Goal: Information Seeking & Learning: Find specific fact

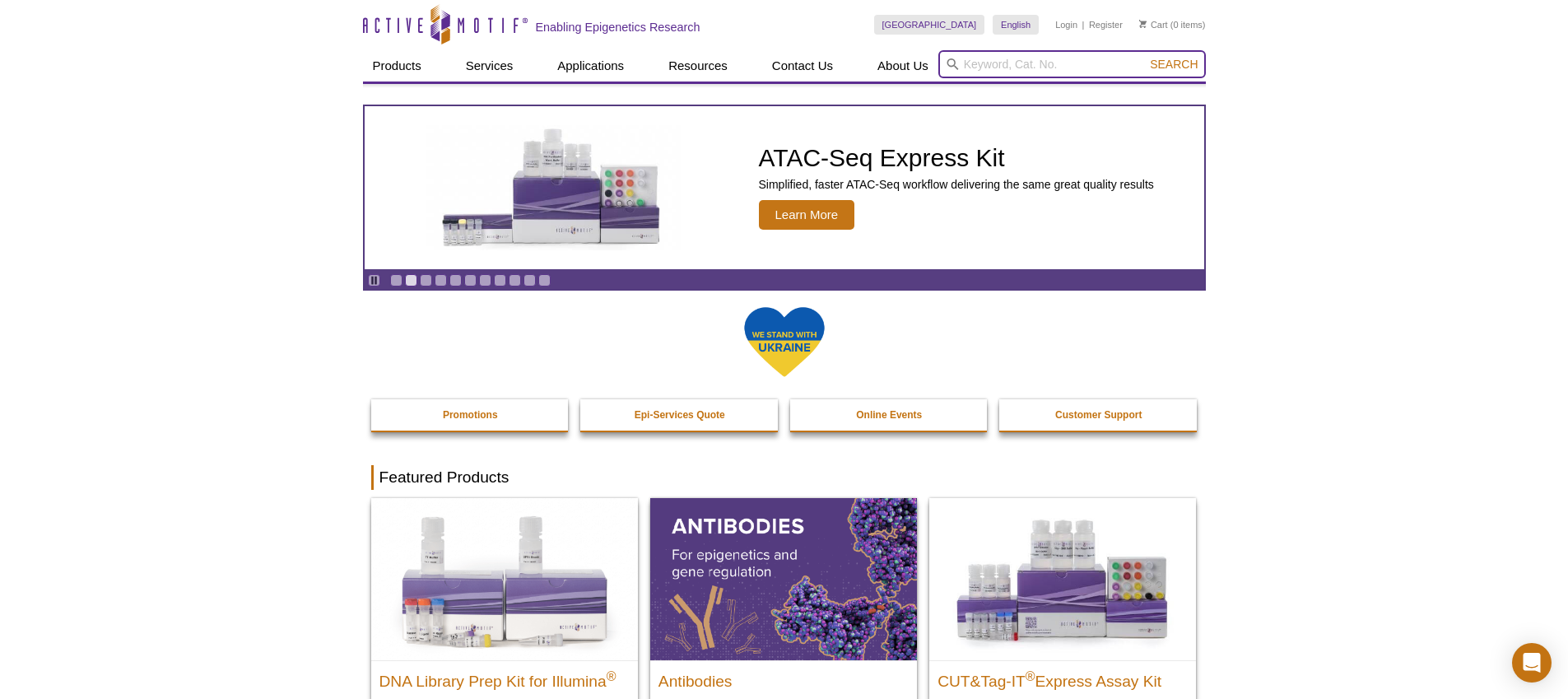
click at [1024, 61] on input "search" at bounding box center [1072, 64] width 268 height 28
paste input "53183"
click at [987, 65] on input "53183" at bounding box center [1072, 64] width 268 height 28
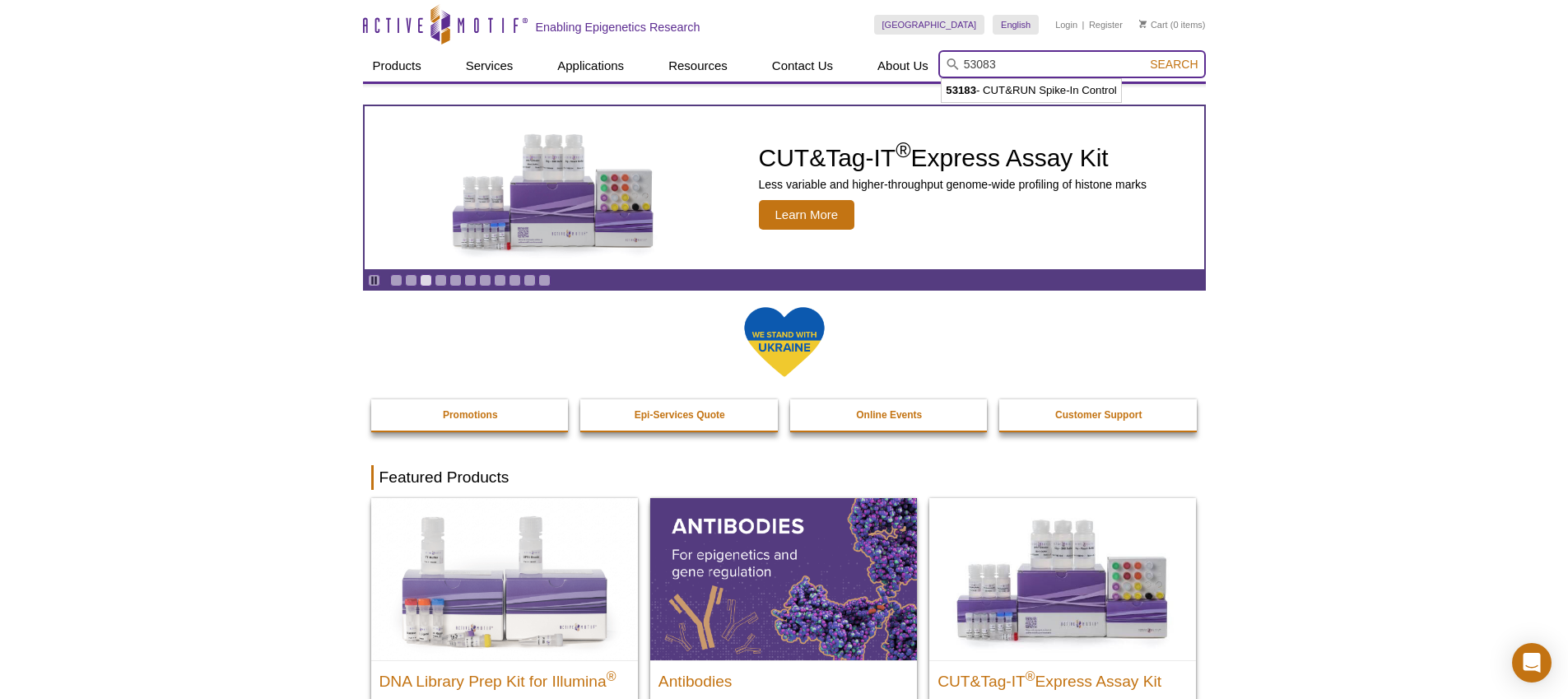
type input "53083"
click at [1145, 57] on button "Search" at bounding box center [1173, 64] width 57 height 15
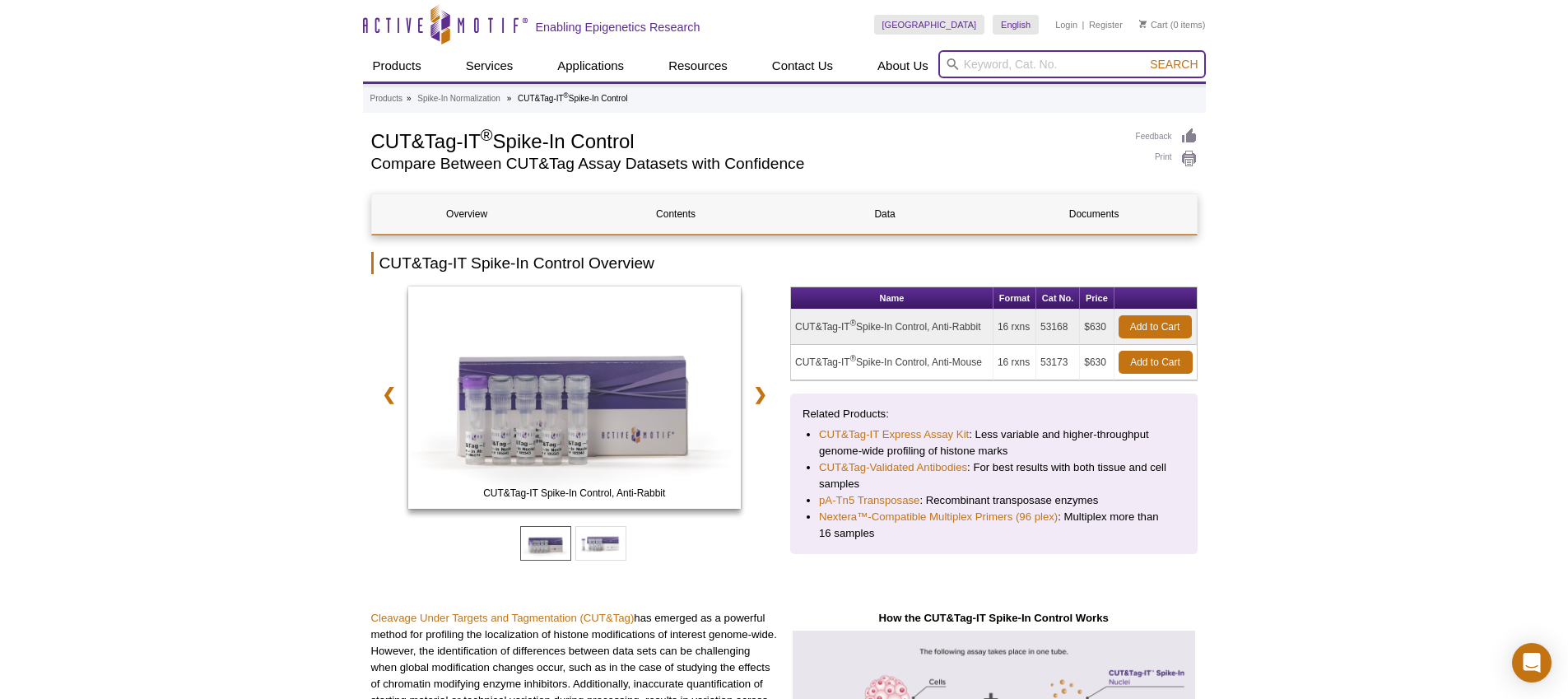
click at [1016, 66] on input "search" at bounding box center [1072, 64] width 268 height 28
paste input "53183"
type input "53183"
click at [1173, 66] on span "Search" at bounding box center [1173, 64] width 48 height 14
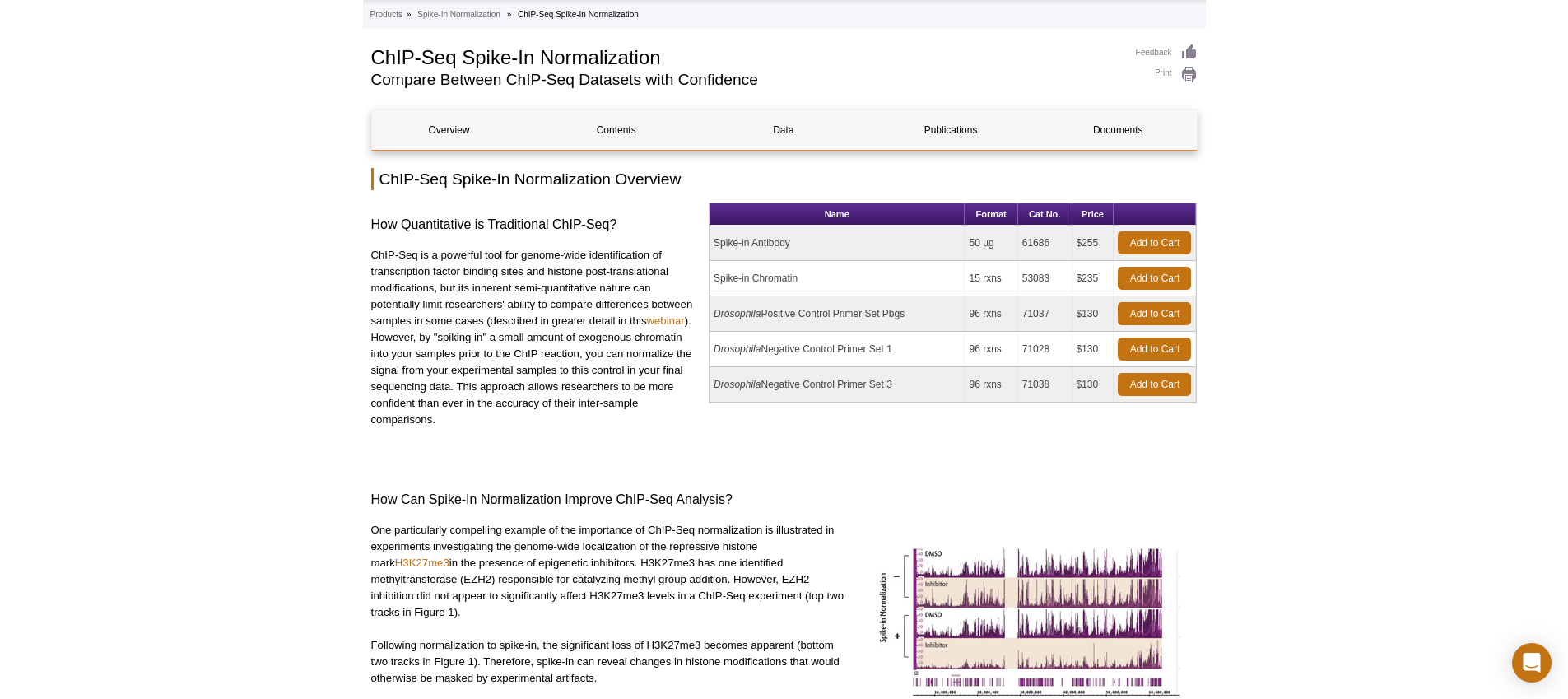
scroll to position [64, 0]
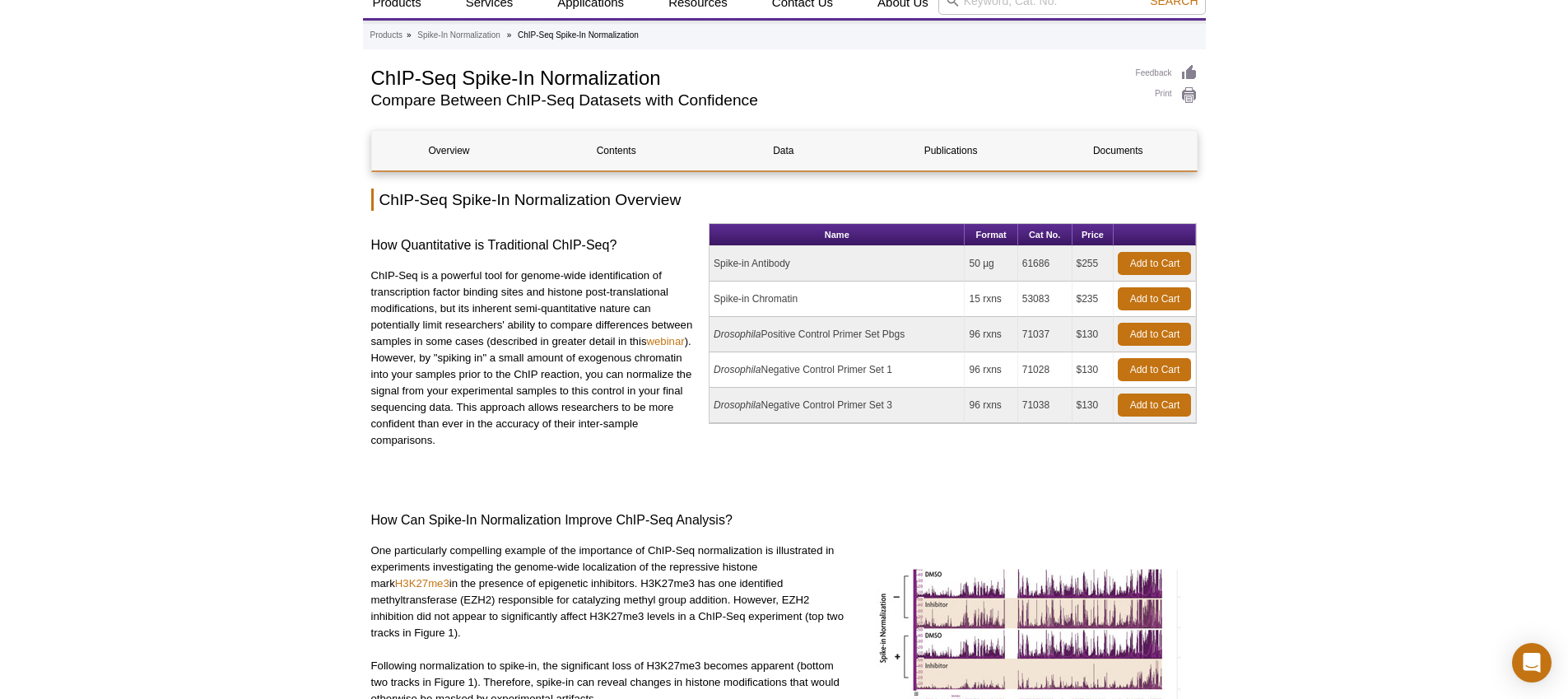
drag, startPoint x: 1055, startPoint y: 300, endPoint x: 1021, endPoint y: 299, distance: 34.0
click at [1021, 299] on td "53083" at bounding box center [1045, 299] width 54 height 35
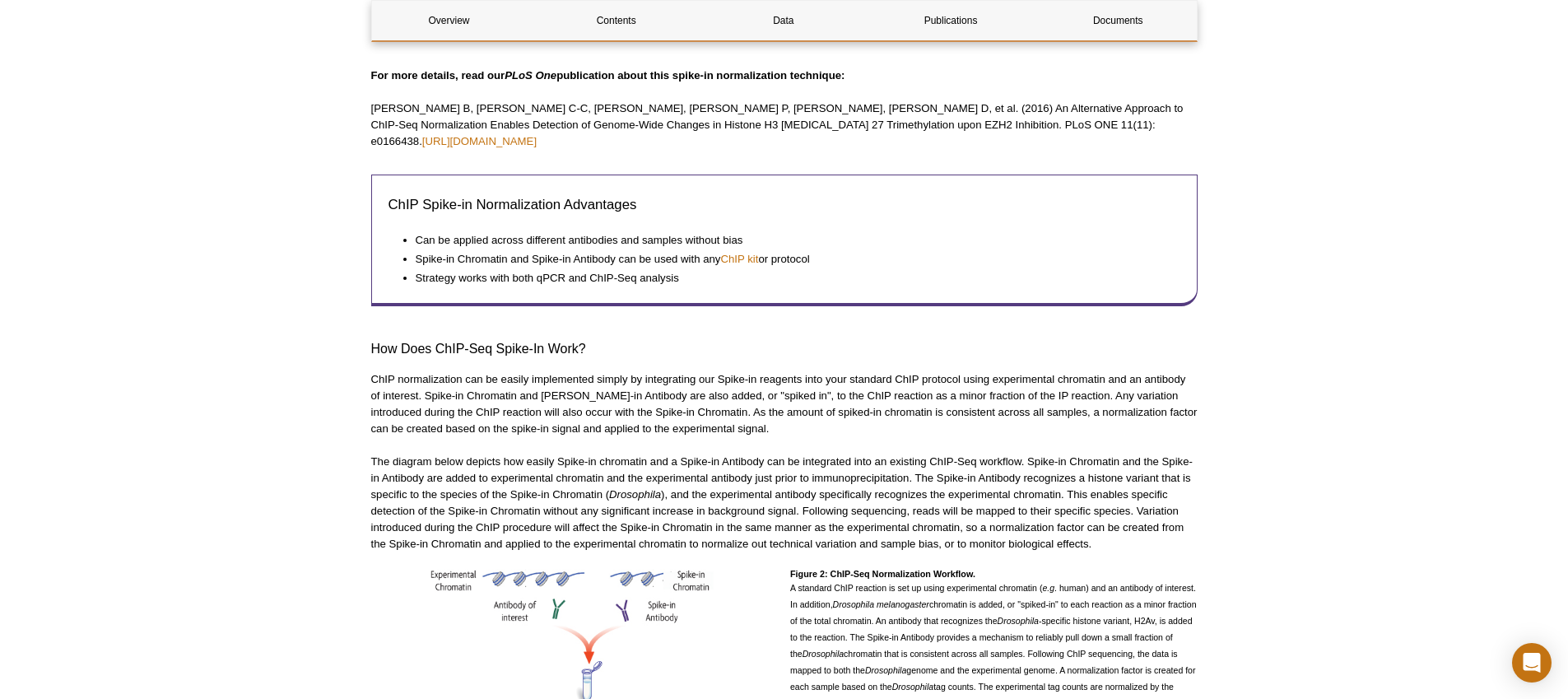
scroll to position [814, 0]
